Goal: Transaction & Acquisition: Register for event/course

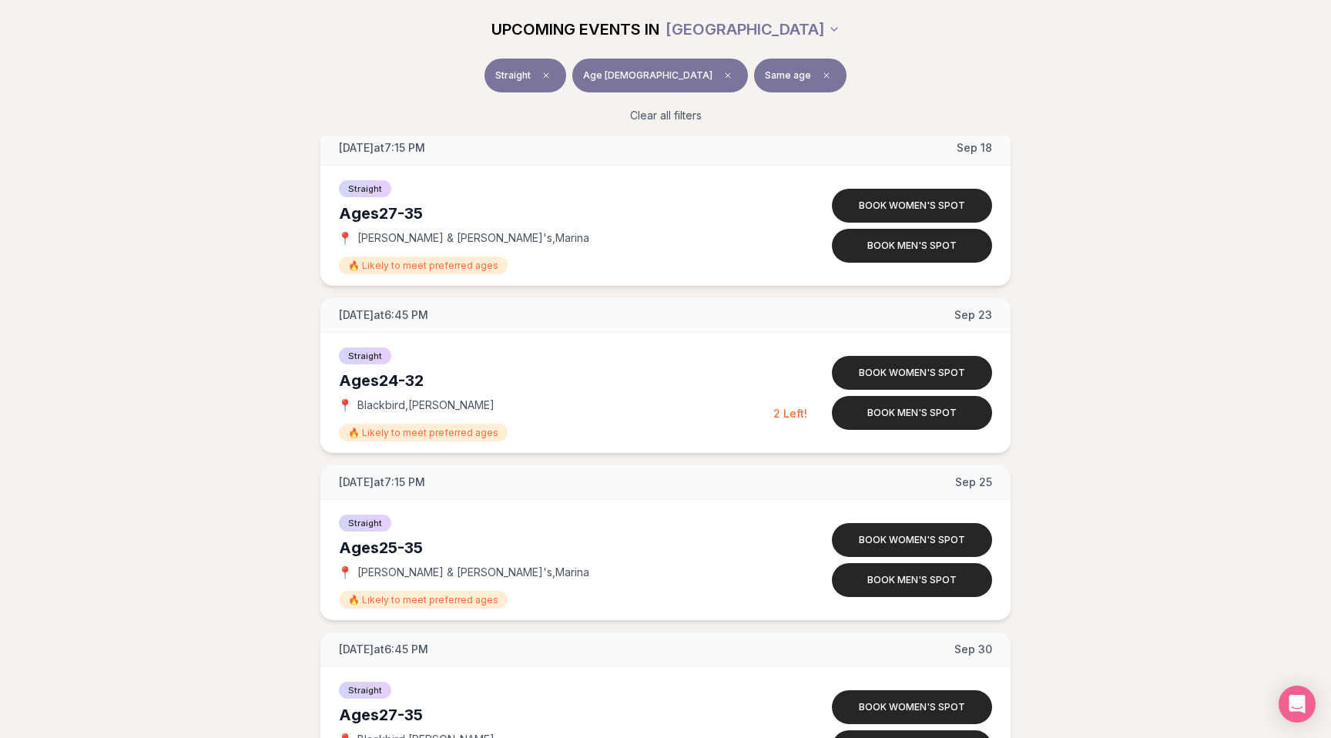
scroll to position [1669, 0]
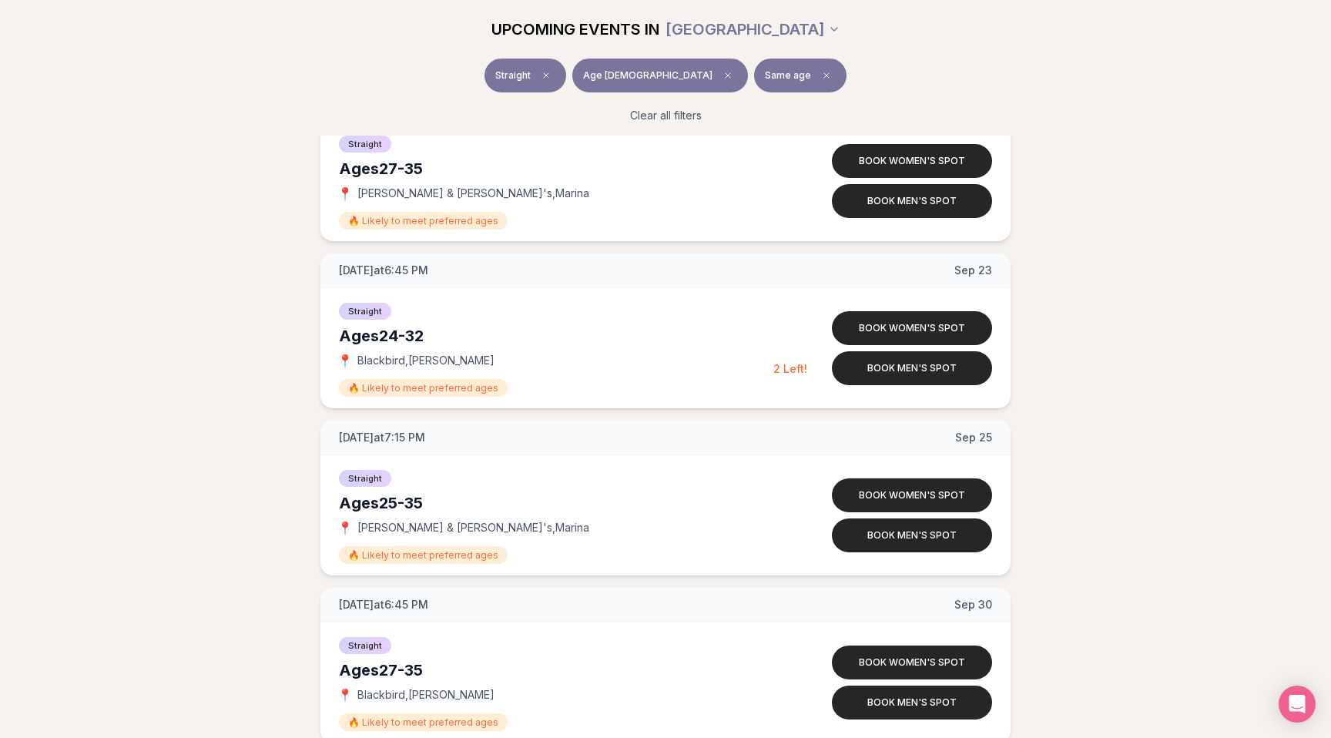
scroll to position [1744, 0]
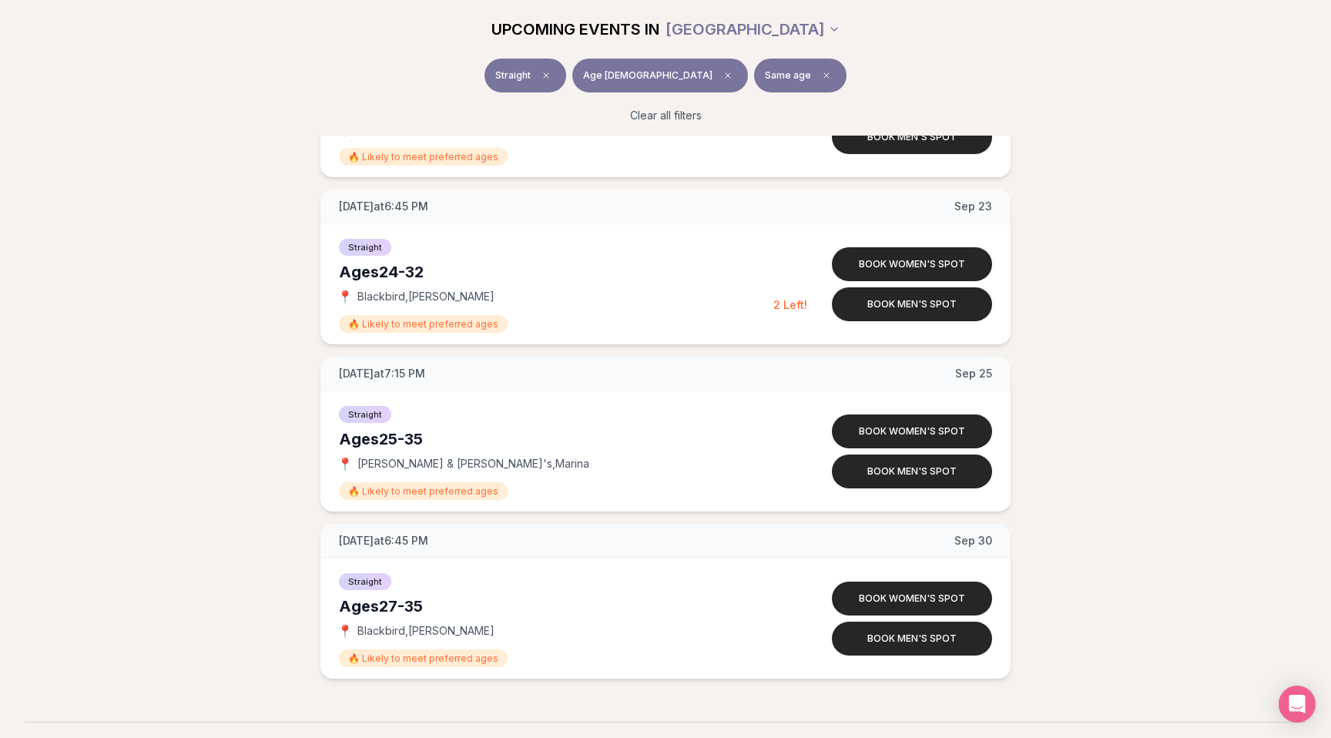
scroll to position [1777, 0]
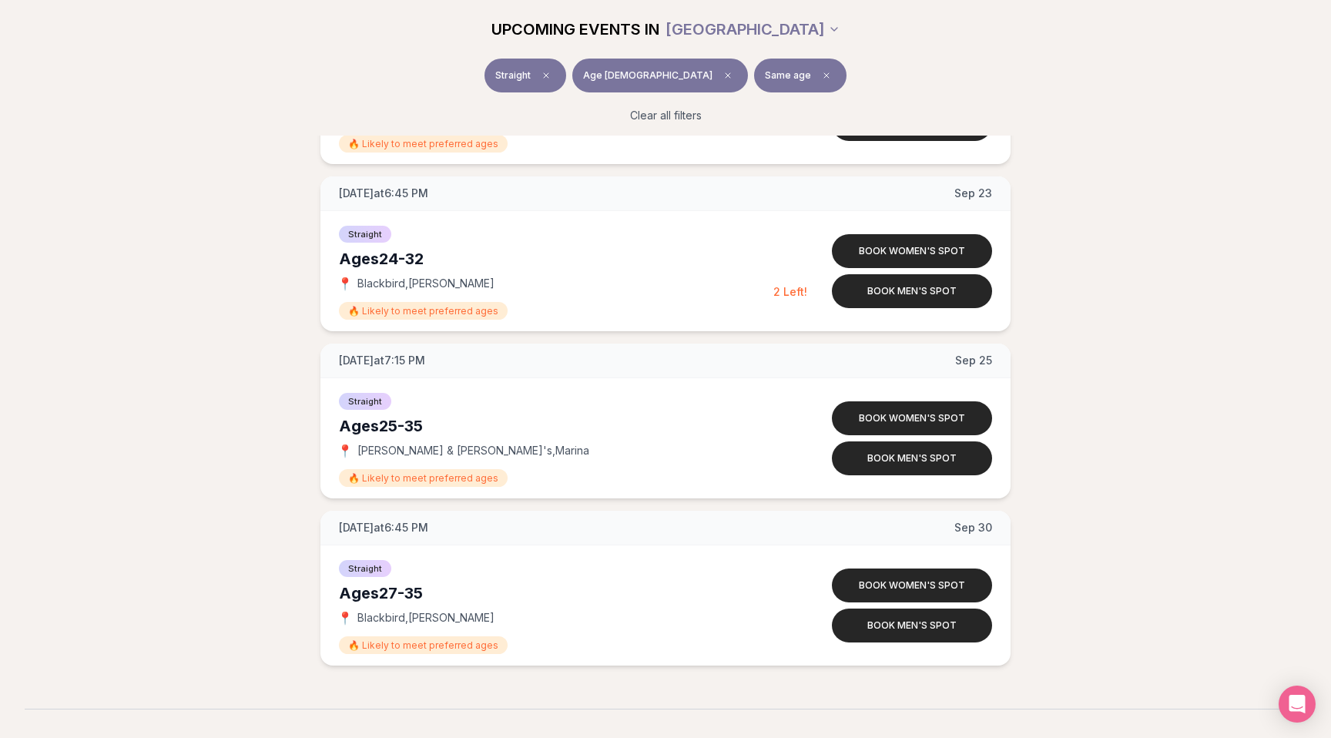
scroll to position [1789, 0]
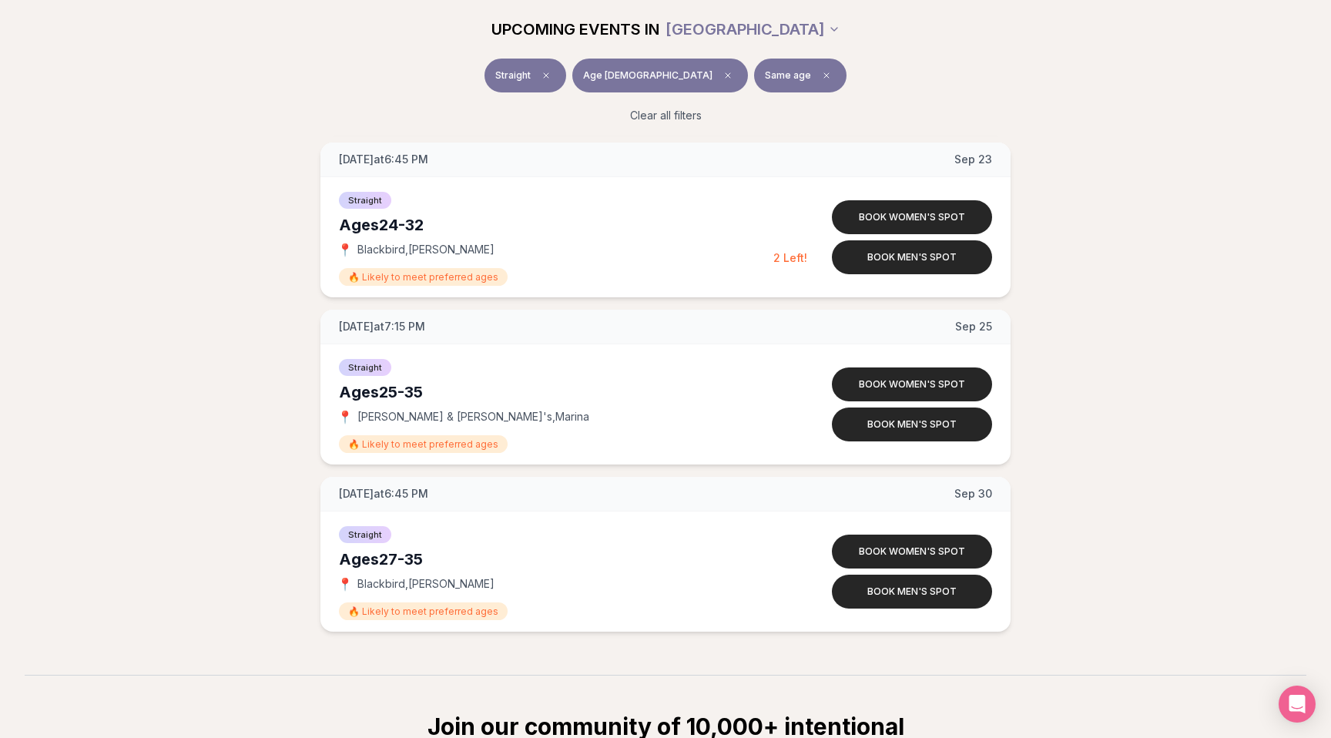
scroll to position [1822, 0]
